Goal: Information Seeking & Learning: Learn about a topic

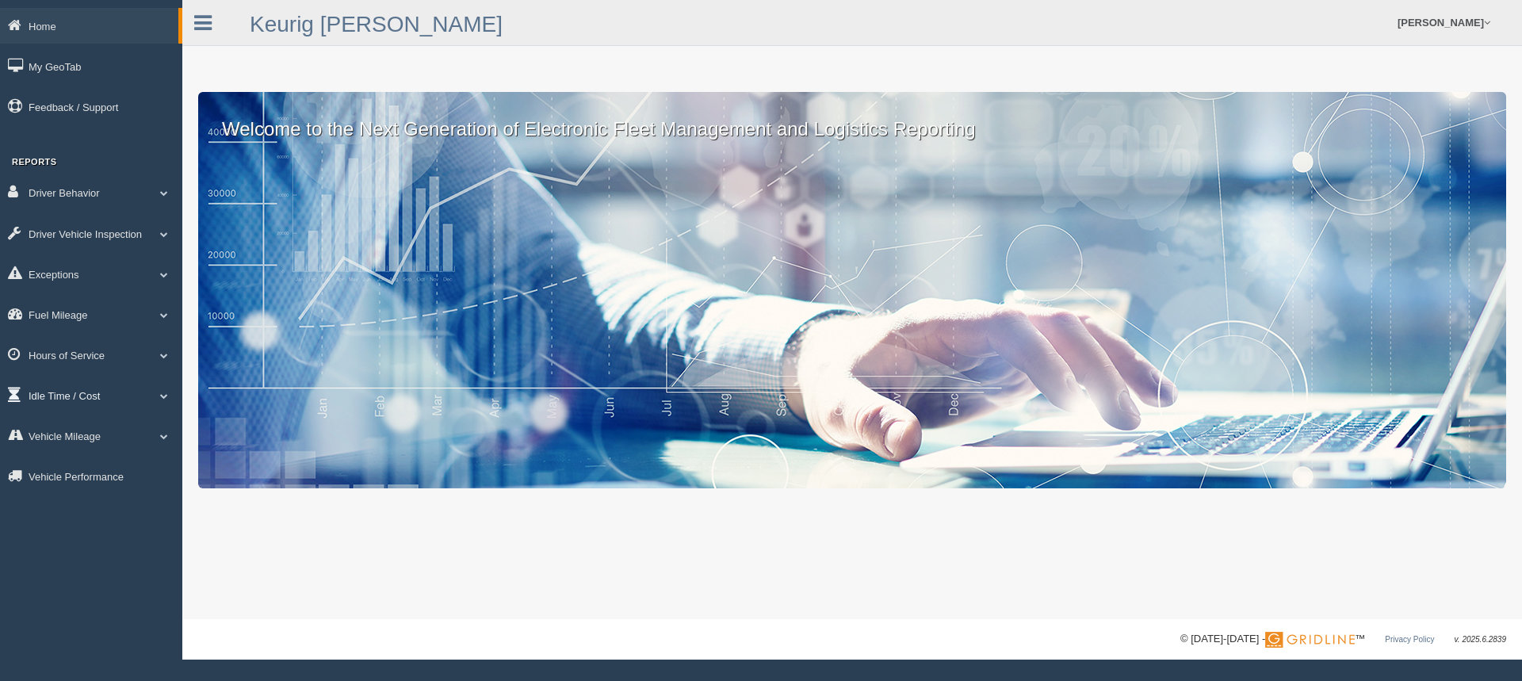
click at [130, 398] on link "Idle Time / Cost" at bounding box center [91, 395] width 182 height 36
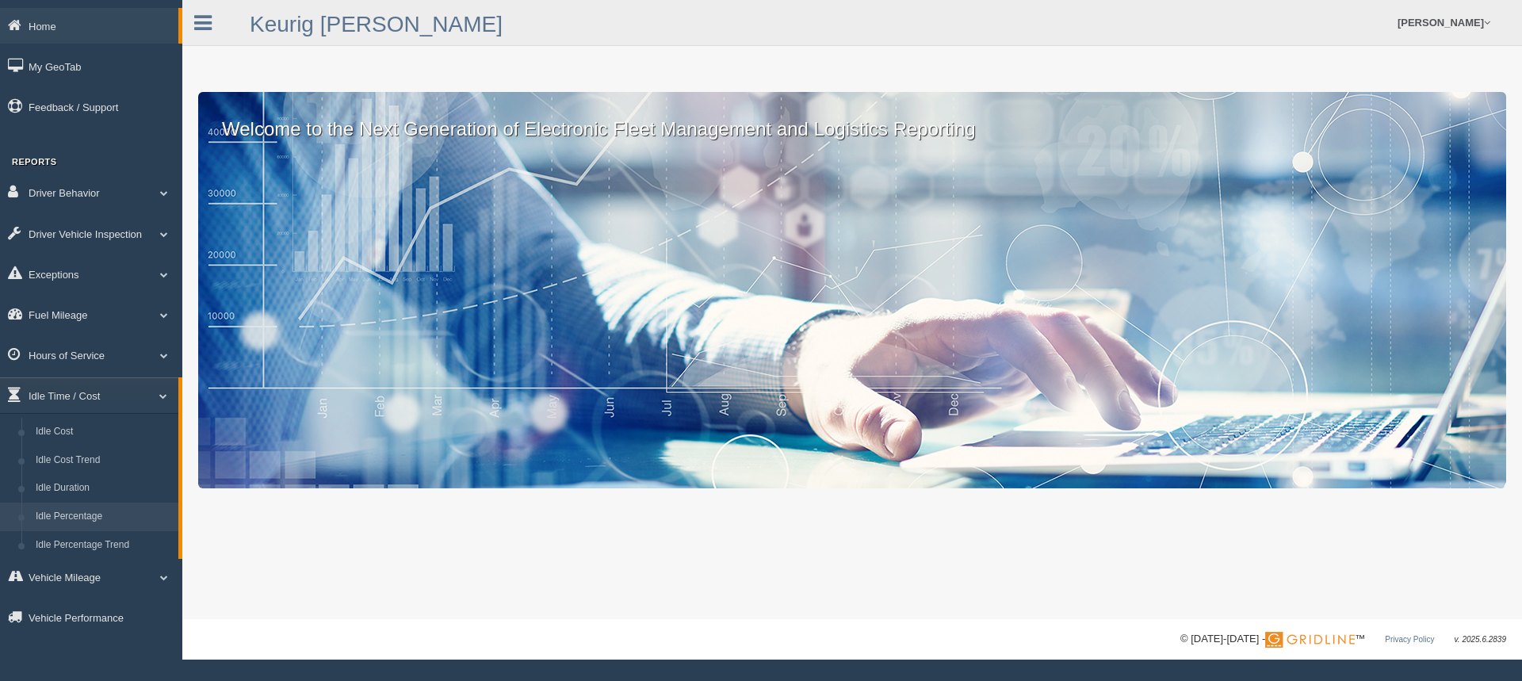
click at [102, 523] on link "Idle Percentage" at bounding box center [104, 517] width 150 height 29
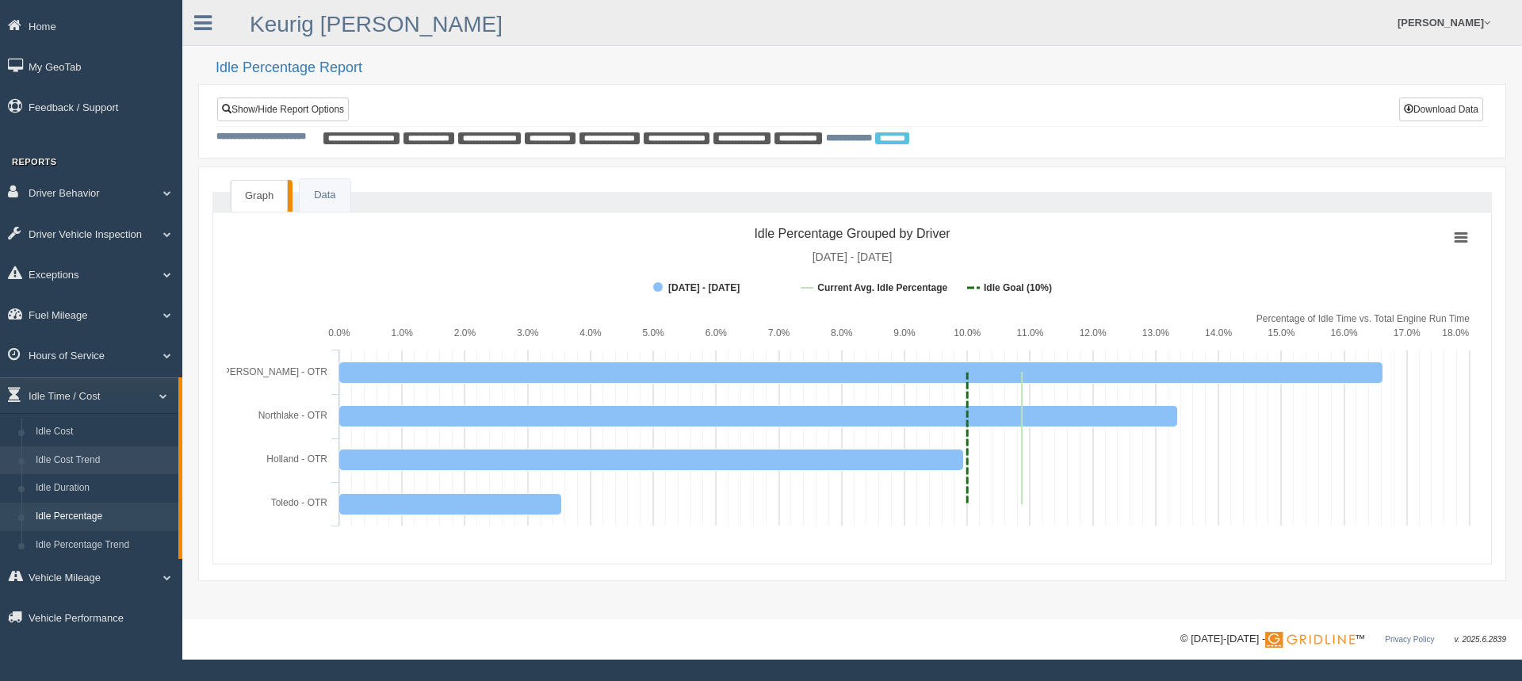
click at [90, 462] on link "Idle Cost Trend" at bounding box center [104, 460] width 150 height 29
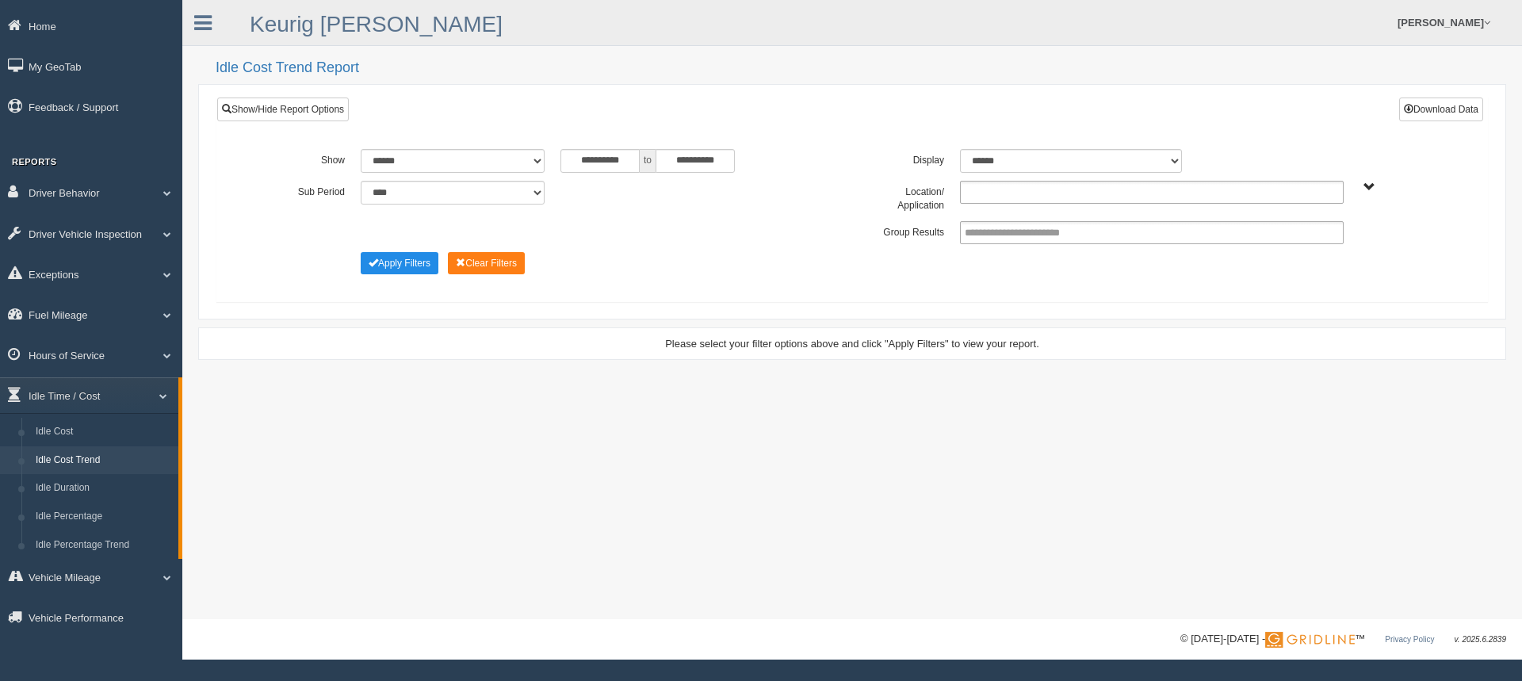
click at [997, 193] on input "text" at bounding box center [999, 192] width 68 height 20
click at [1004, 212] on li "Detroit - OTR" at bounding box center [1152, 214] width 382 height 20
click at [1056, 188] on input "text" at bounding box center [1064, 192] width 20 height 20
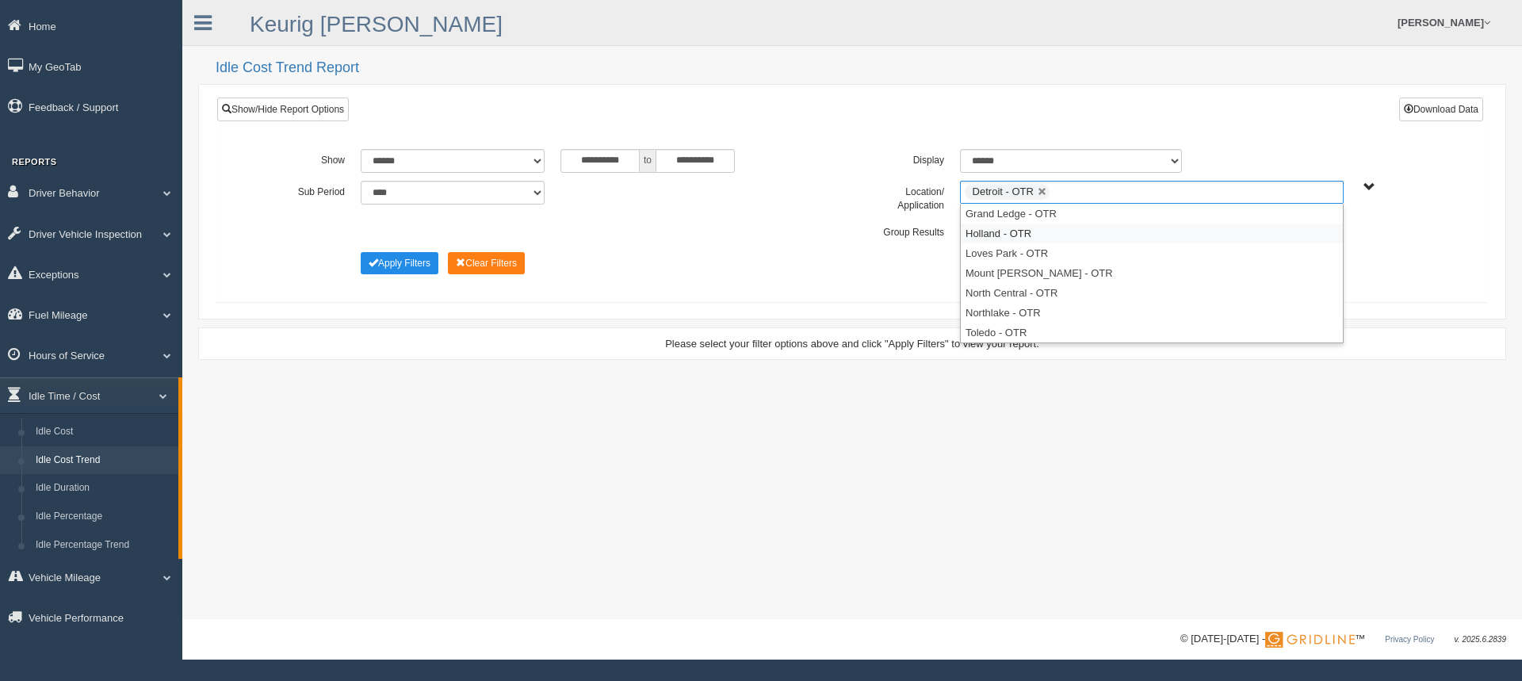
click at [1046, 231] on li "Holland - OTR" at bounding box center [1152, 234] width 382 height 20
click at [1161, 194] on input "text" at bounding box center [1157, 192] width 20 height 20
click at [1039, 258] on li "Mount [PERSON_NAME] - OTR" at bounding box center [1152, 253] width 382 height 20
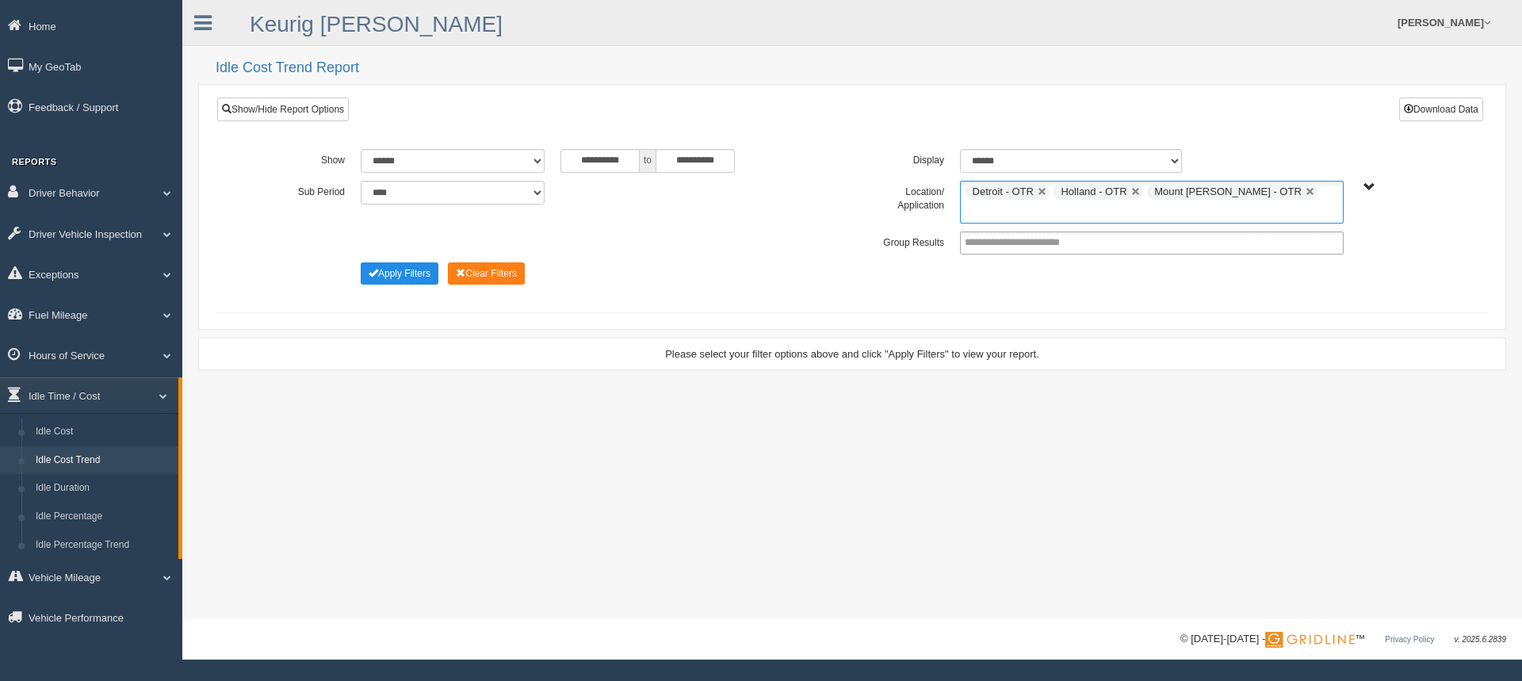
click at [985, 202] on input "text" at bounding box center [975, 212] width 20 height 20
click at [1012, 303] on li "Toledo - OTR" at bounding box center [1152, 313] width 382 height 20
click at [403, 278] on button "Apply Filters" at bounding box center [400, 273] width 78 height 22
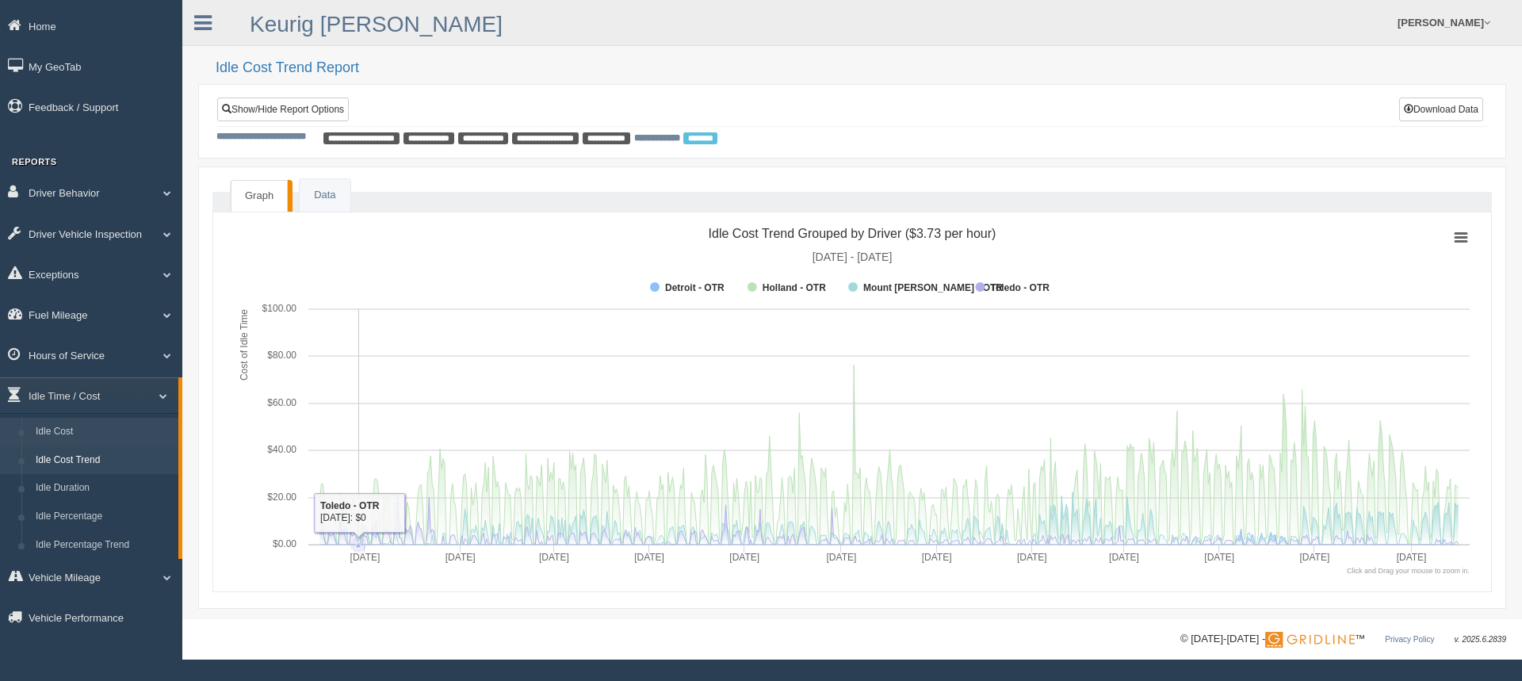
click at [58, 438] on link "Idle Cost" at bounding box center [104, 432] width 150 height 29
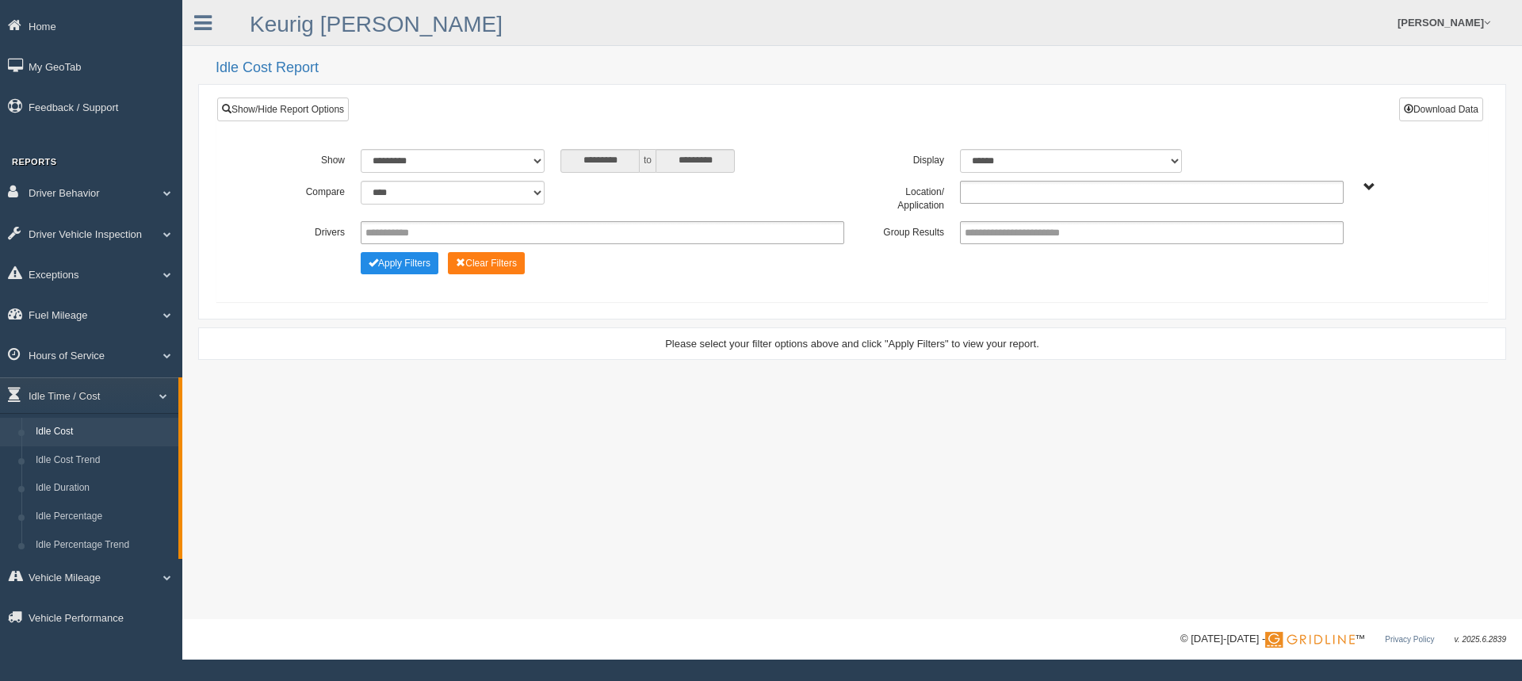
click at [997, 193] on input "text" at bounding box center [999, 192] width 68 height 20
drag, startPoint x: 995, startPoint y: 212, endPoint x: 1019, endPoint y: 201, distance: 26.2
click at [997, 212] on li "Detroit - OTR" at bounding box center [1152, 214] width 382 height 20
click at [1084, 190] on ul "Detroit - OTR" at bounding box center [1152, 192] width 384 height 23
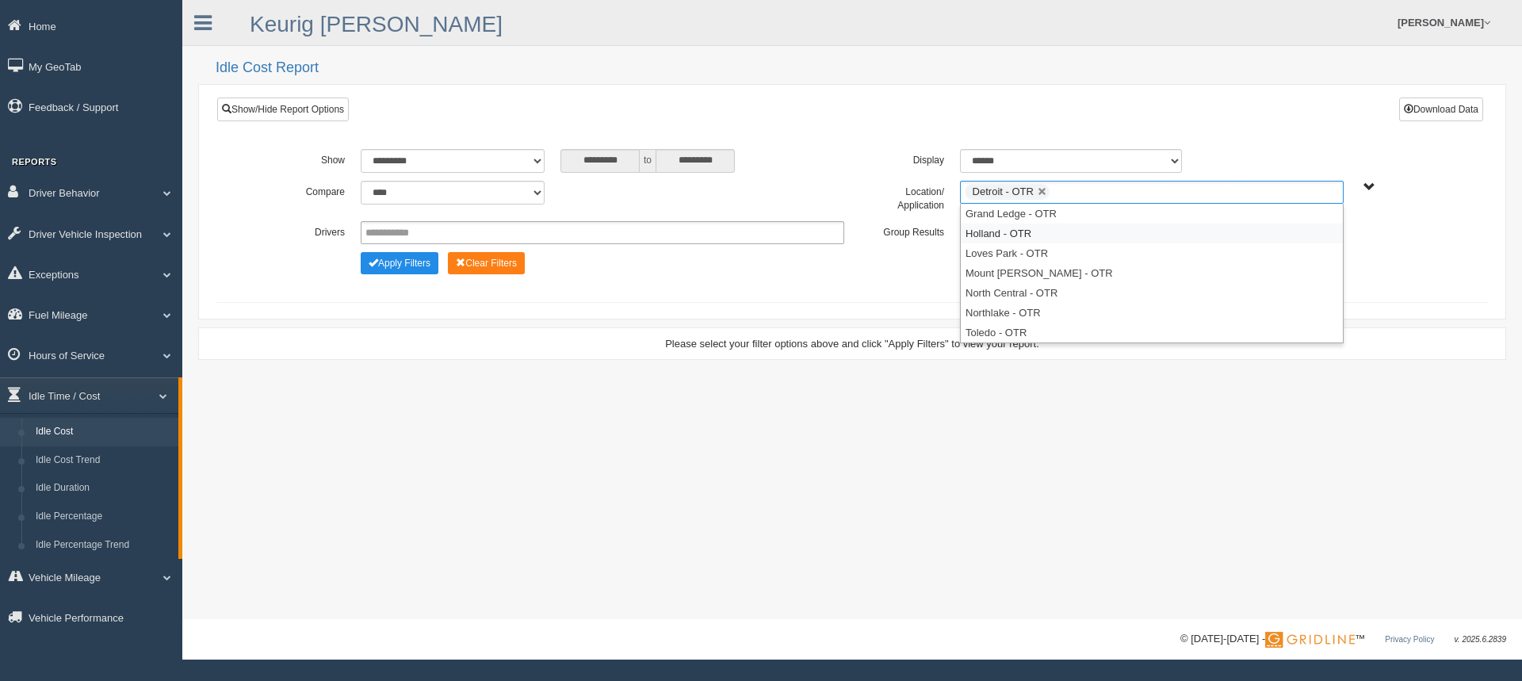
click at [1043, 230] on li "Holland - OTR" at bounding box center [1152, 234] width 382 height 20
click at [1159, 201] on input "text" at bounding box center [1157, 192] width 20 height 20
click at [1003, 312] on li "Toledo - OTR" at bounding box center [1152, 313] width 382 height 20
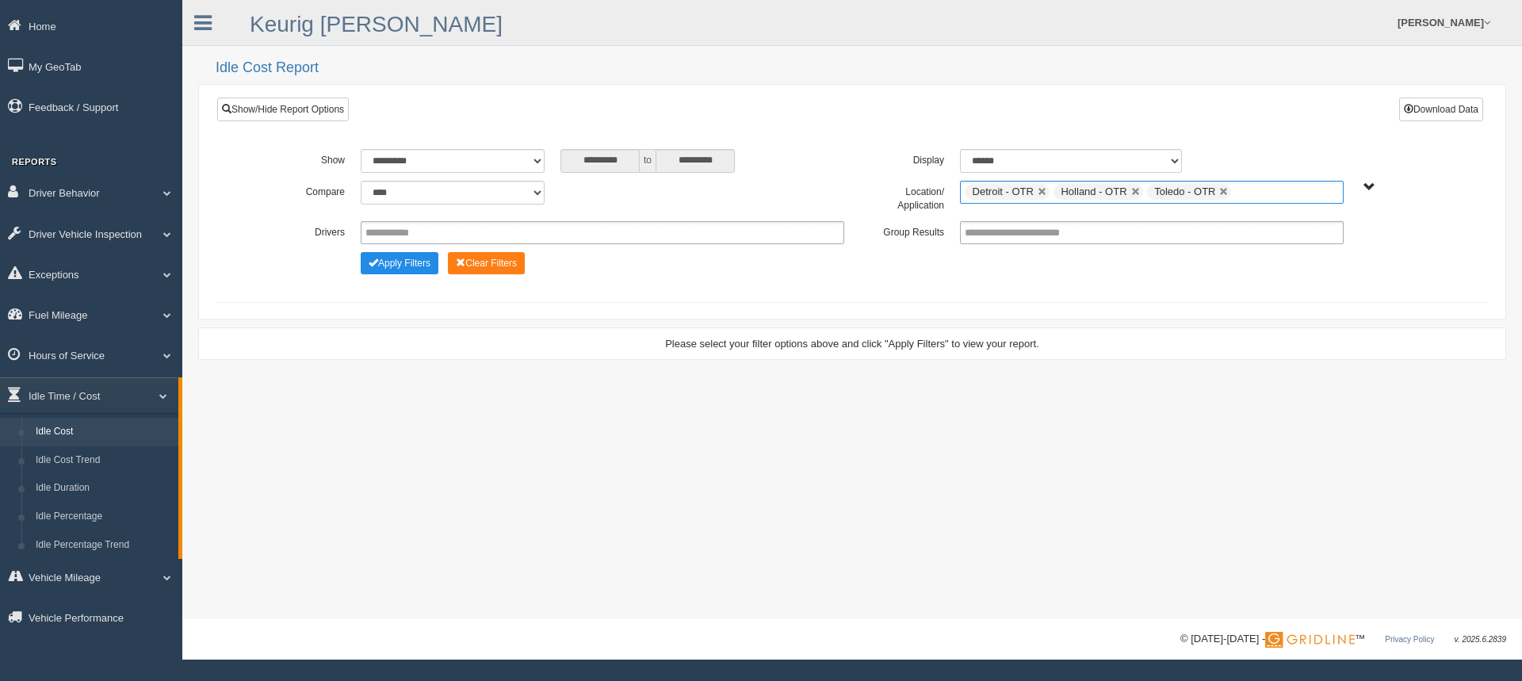
click at [1262, 188] on ul "Detroit - OTR Holland - OTR Toledo - OTR" at bounding box center [1152, 192] width 384 height 23
click at [1003, 248] on li "Mount [PERSON_NAME] - OTR" at bounding box center [1152, 253] width 382 height 20
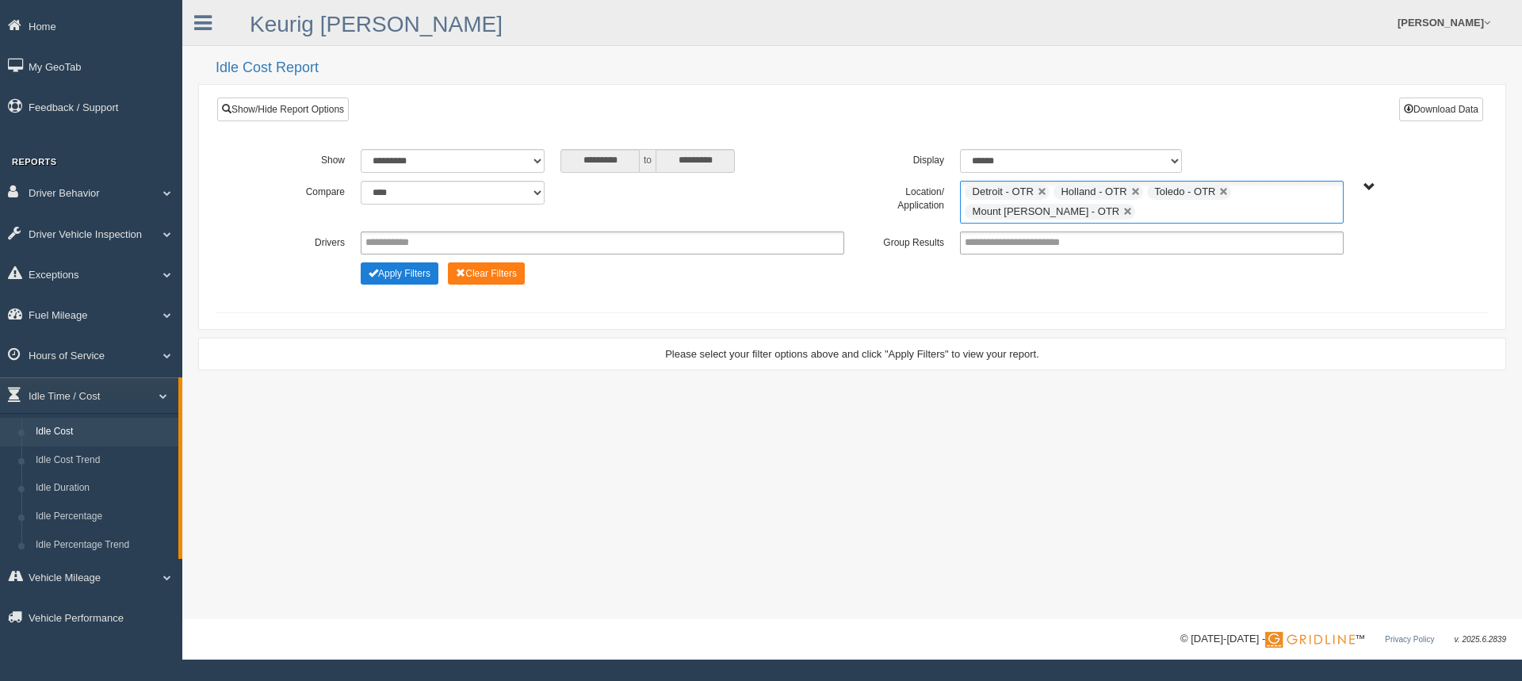
click at [409, 274] on button "Apply Filters" at bounding box center [400, 273] width 78 height 22
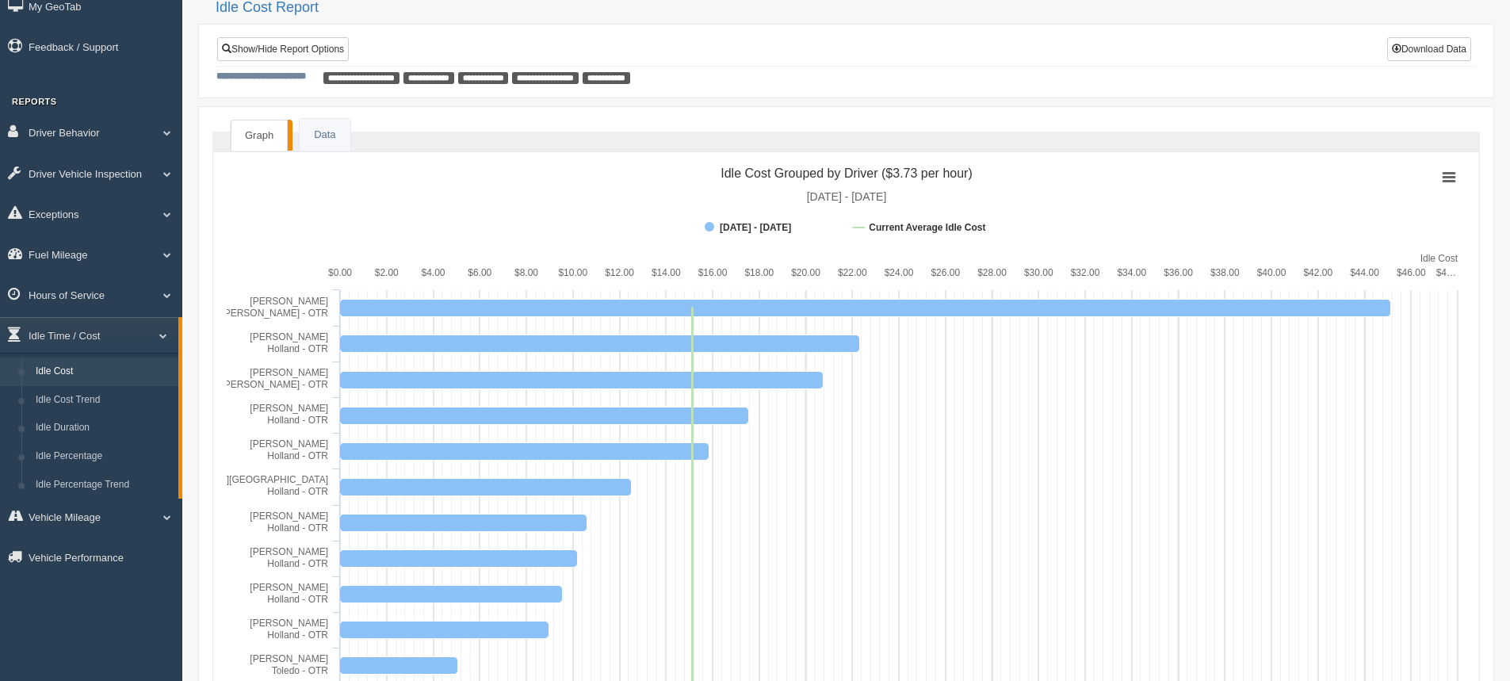
scroll to position [59, 0]
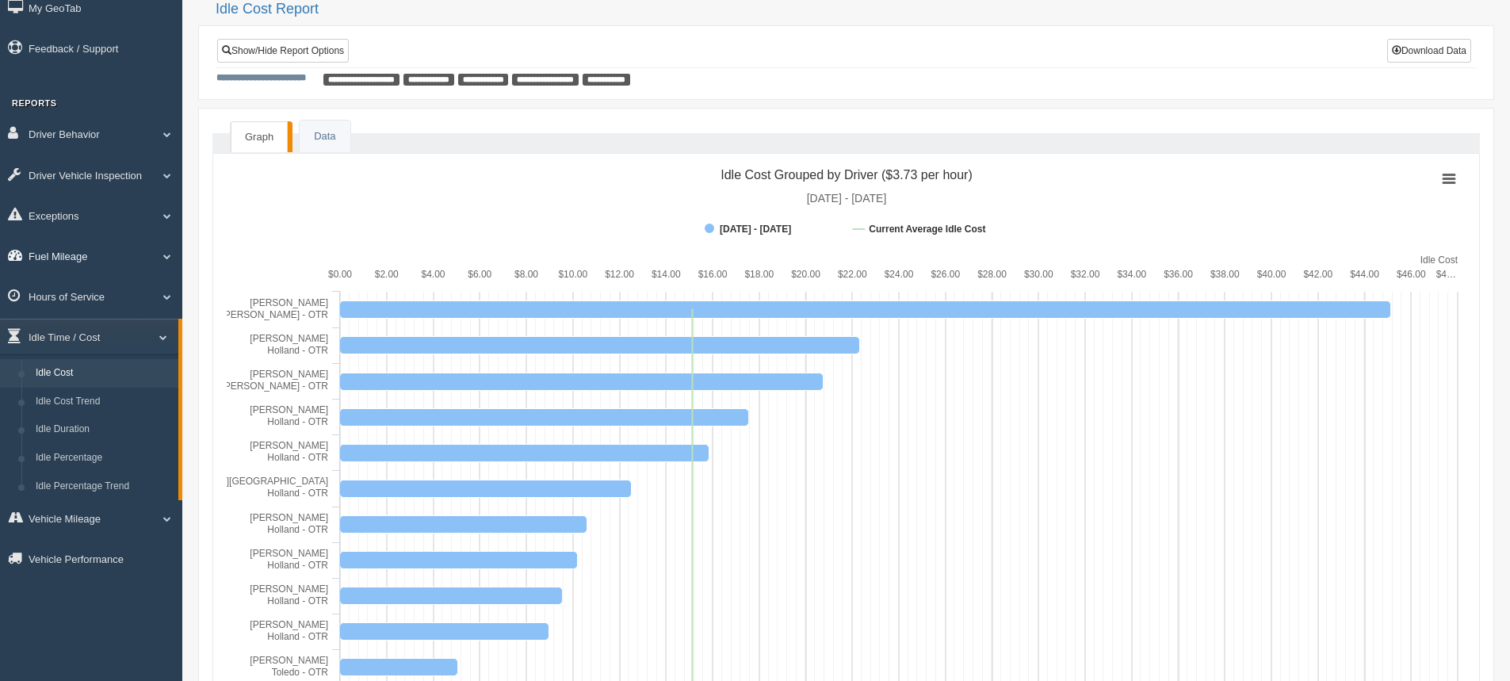
click at [69, 253] on link "Fuel Mileage" at bounding box center [91, 256] width 182 height 36
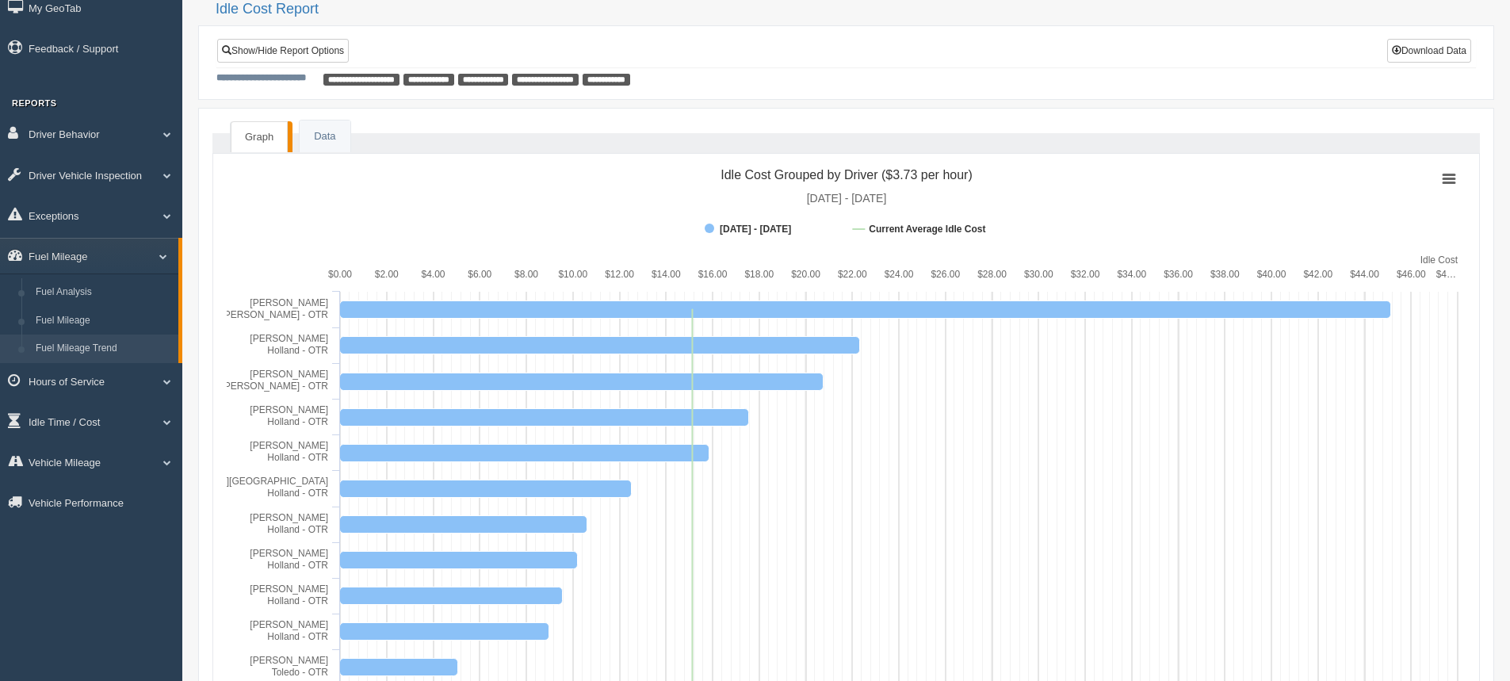
click at [78, 346] on link "Fuel Mileage Trend" at bounding box center [104, 349] width 150 height 29
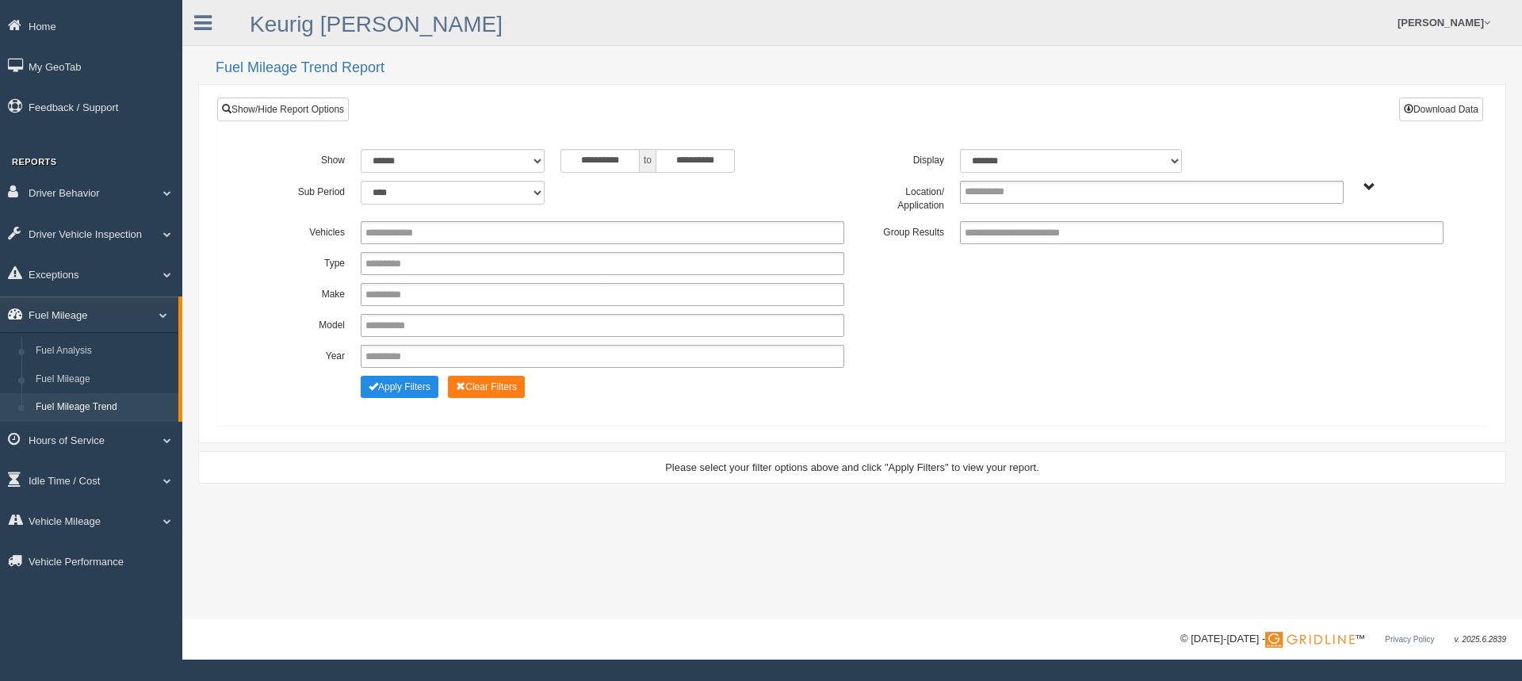
click at [77, 314] on link "Fuel Mileage" at bounding box center [89, 315] width 178 height 36
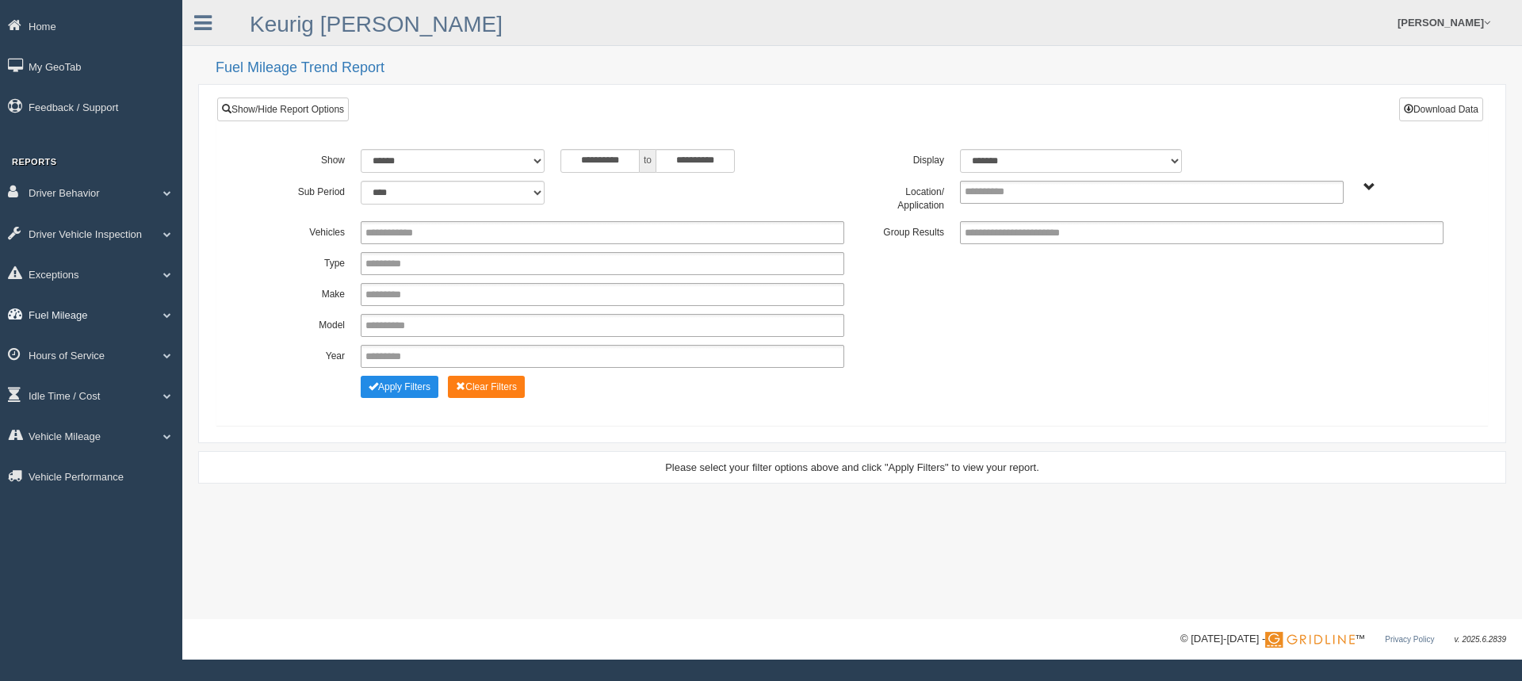
click at [80, 319] on link "Fuel Mileage" at bounding box center [91, 315] width 182 height 36
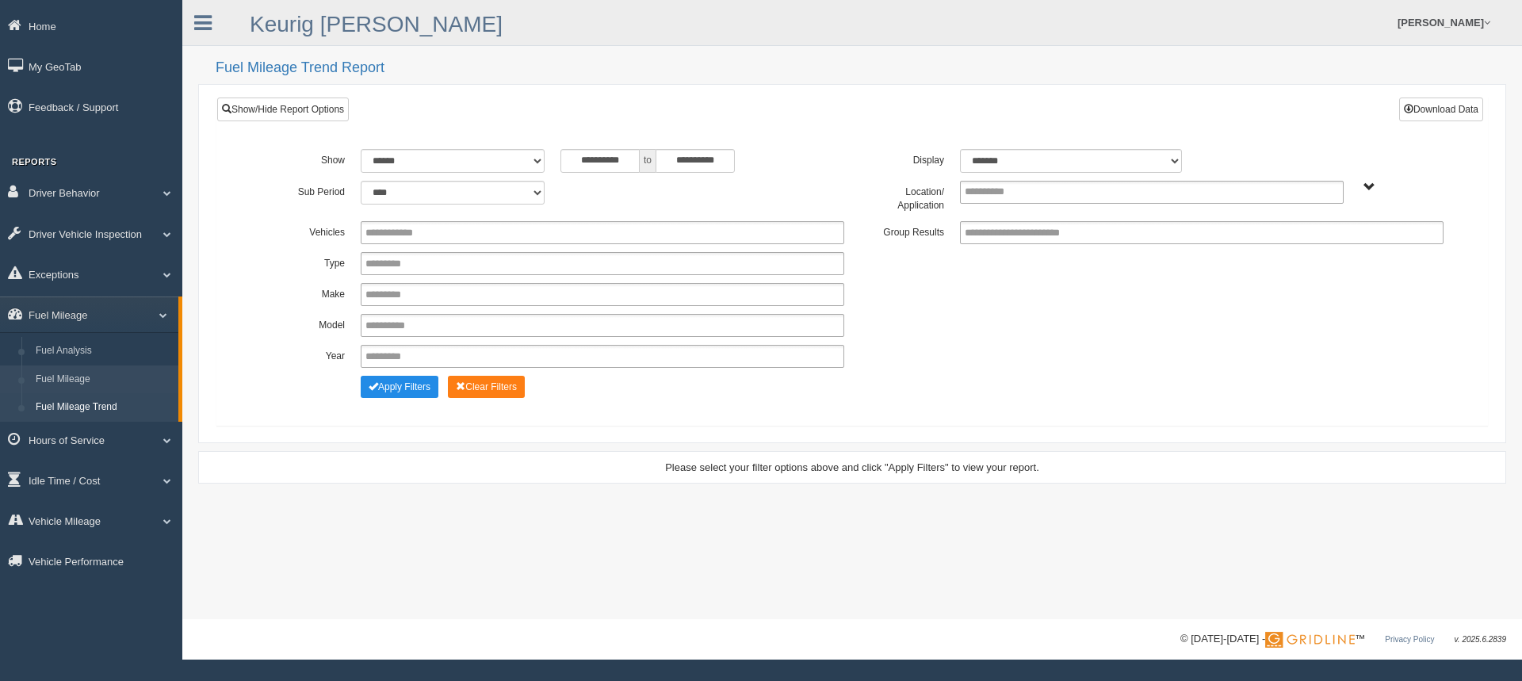
click at [85, 373] on link "Fuel Mileage" at bounding box center [104, 379] width 150 height 29
click at [1026, 191] on input "text" at bounding box center [999, 192] width 68 height 20
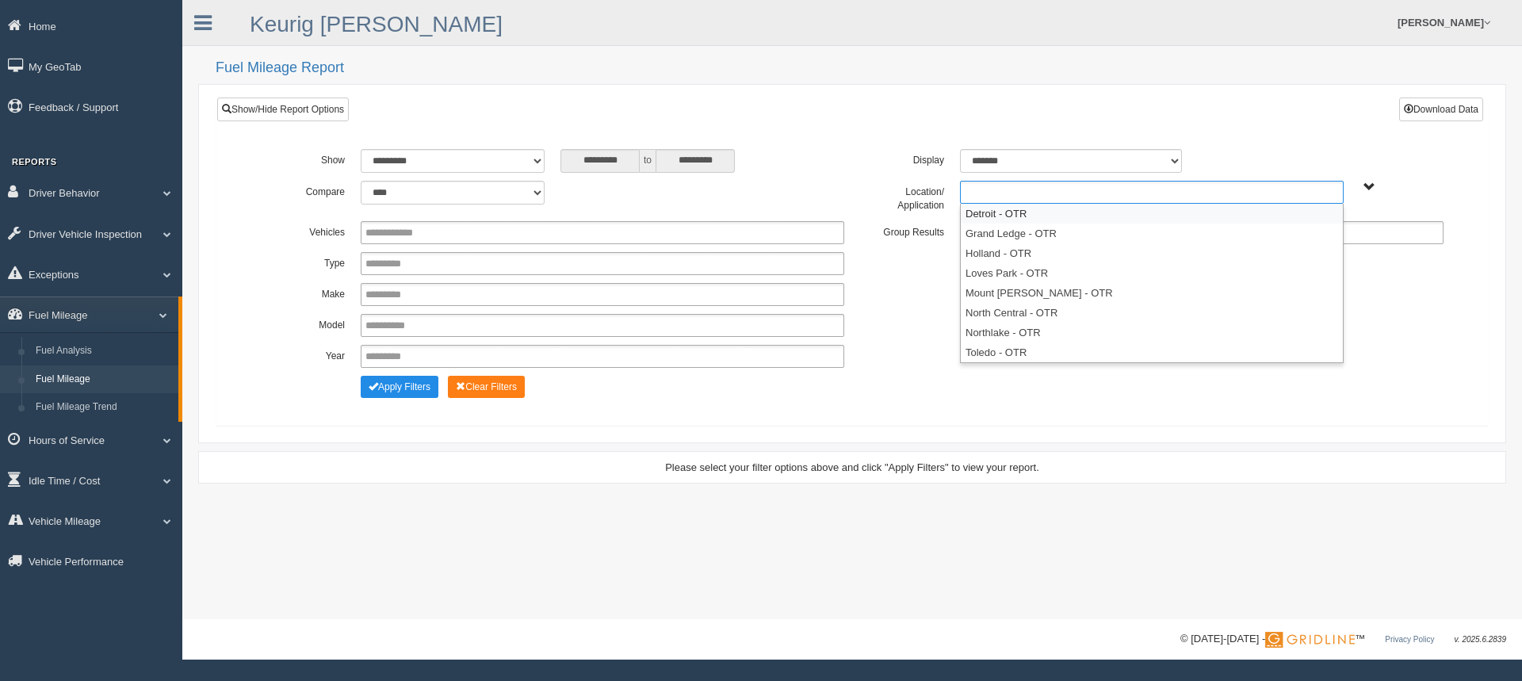
click at [1012, 214] on li "Detroit - OTR" at bounding box center [1152, 214] width 382 height 20
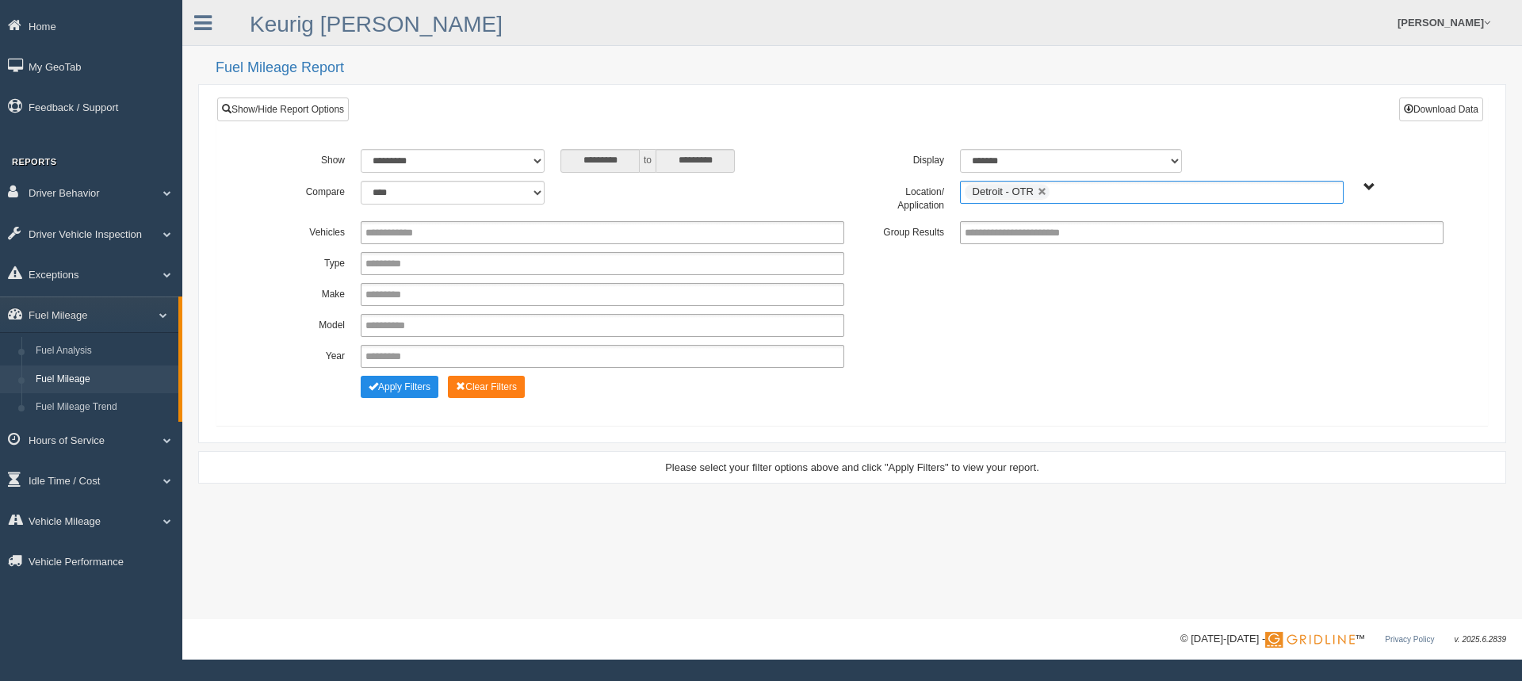
click at [1115, 197] on ul "Detroit - OTR" at bounding box center [1152, 192] width 384 height 23
click at [1015, 236] on li "Holland - OTR" at bounding box center [1152, 234] width 382 height 20
click at [1175, 197] on ul "Detroit - OTR Holland - OTR" at bounding box center [1152, 192] width 384 height 23
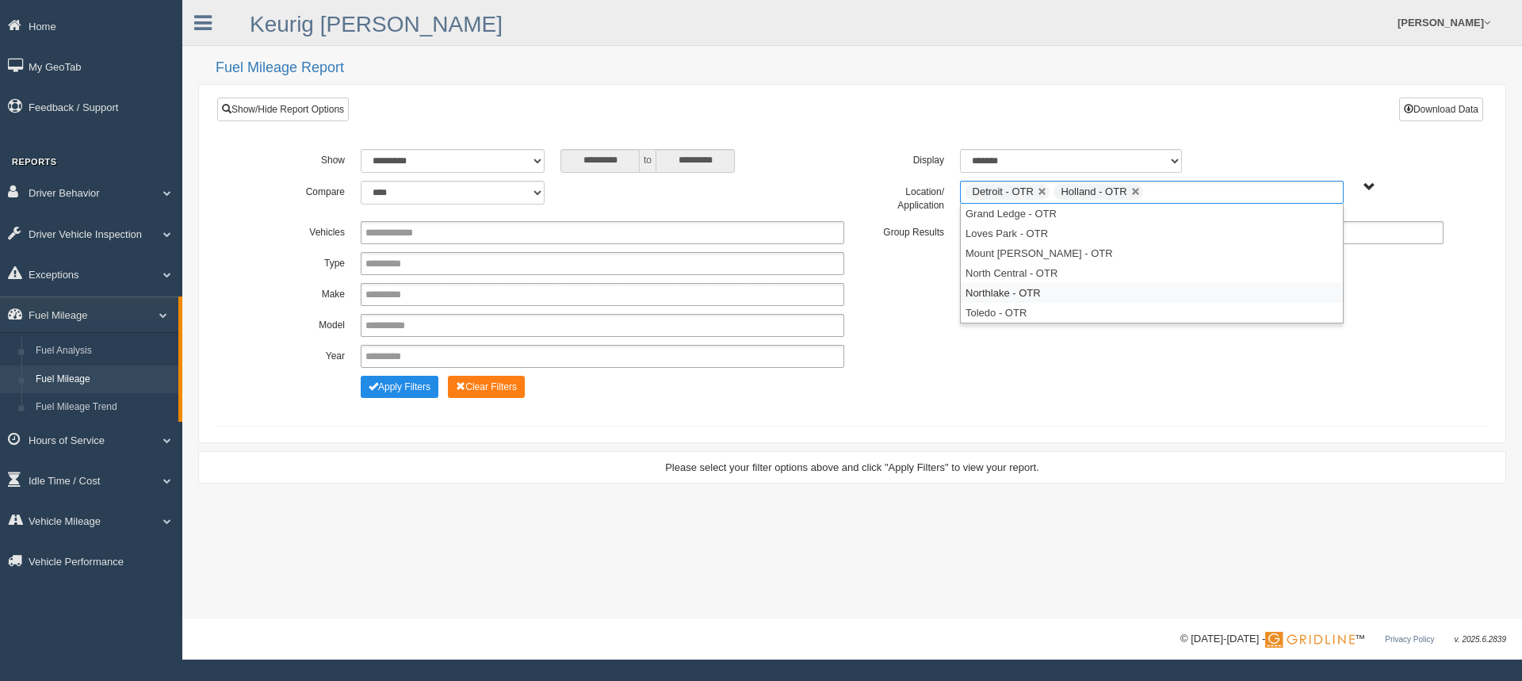
click at [1011, 296] on li "Northlake - OTR" at bounding box center [1152, 293] width 382 height 20
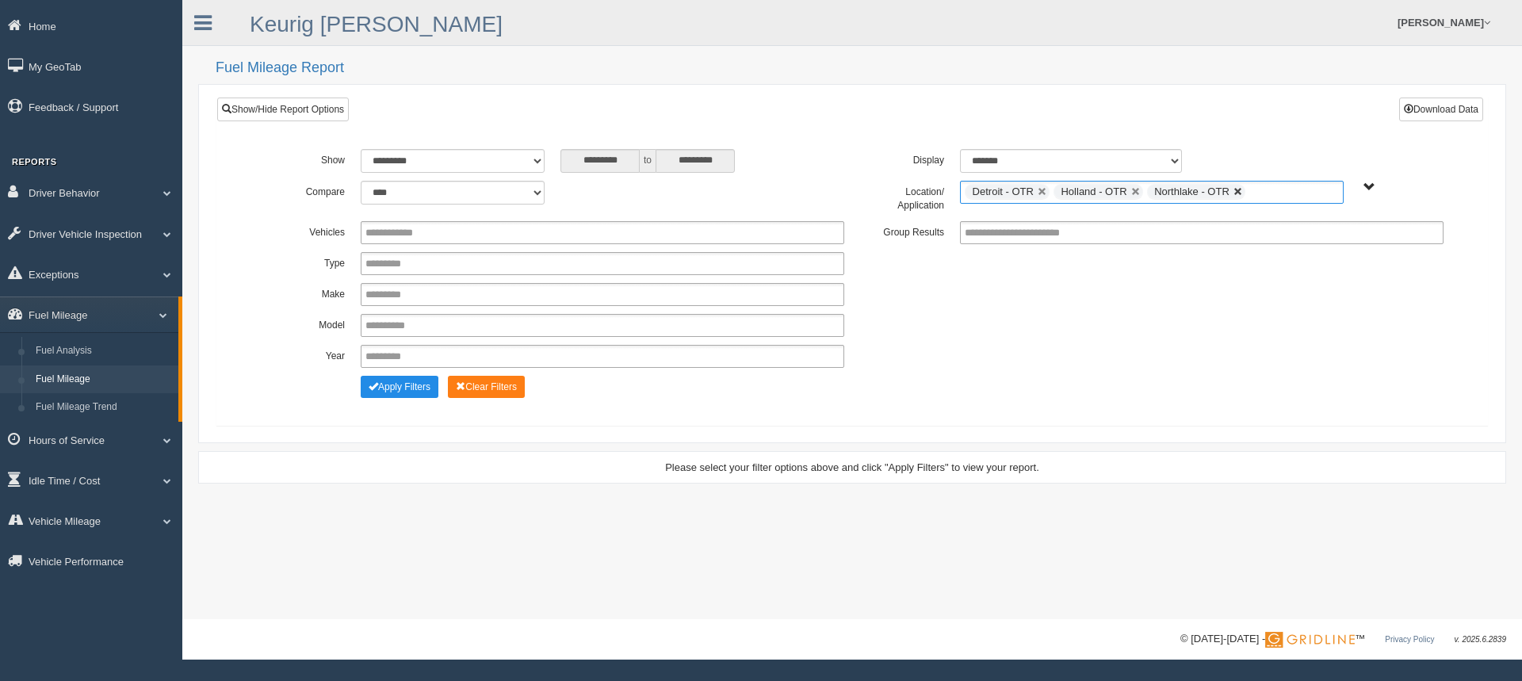
click at [1234, 190] on link at bounding box center [1239, 192] width 10 height 10
click at [1215, 197] on ul "Detroit - OTR Holland - OTR" at bounding box center [1152, 192] width 384 height 23
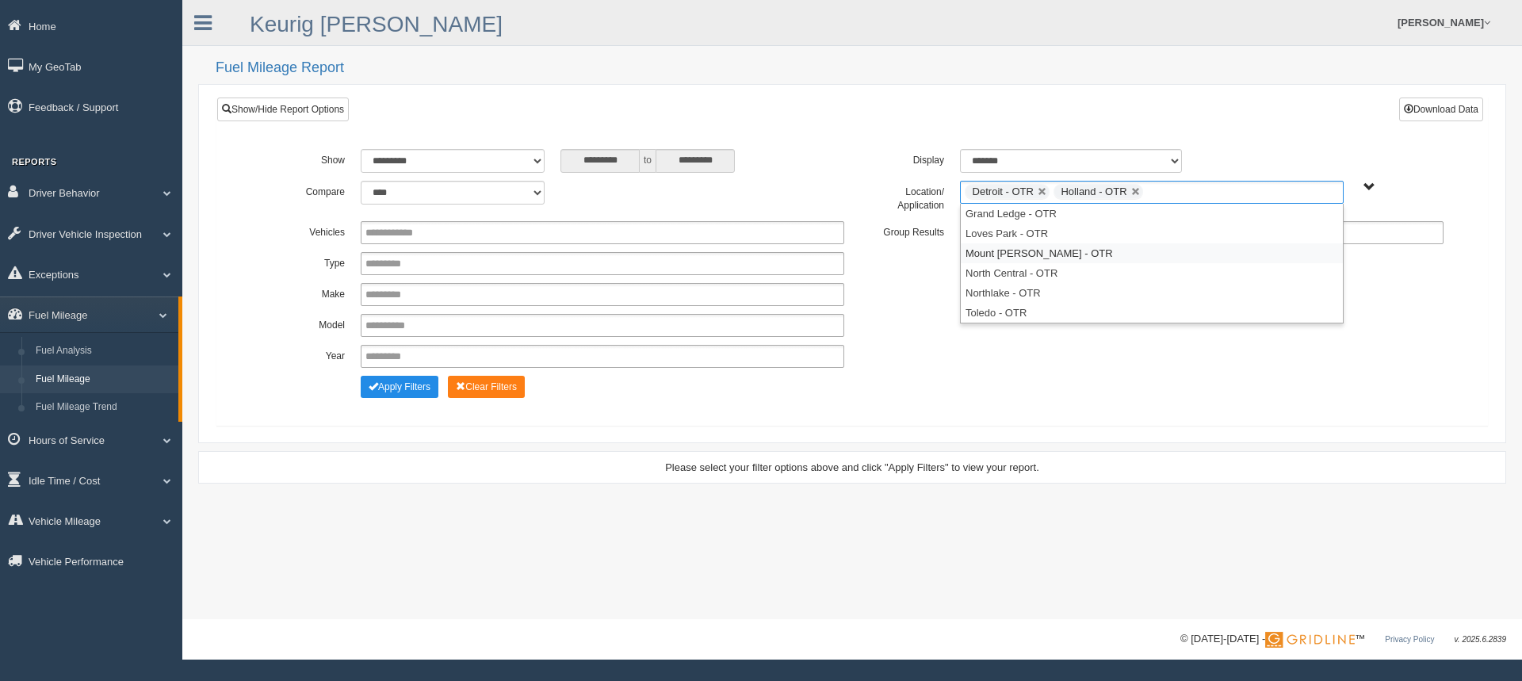
click at [1000, 251] on li "Mount [PERSON_NAME] - OTR" at bounding box center [1152, 253] width 382 height 20
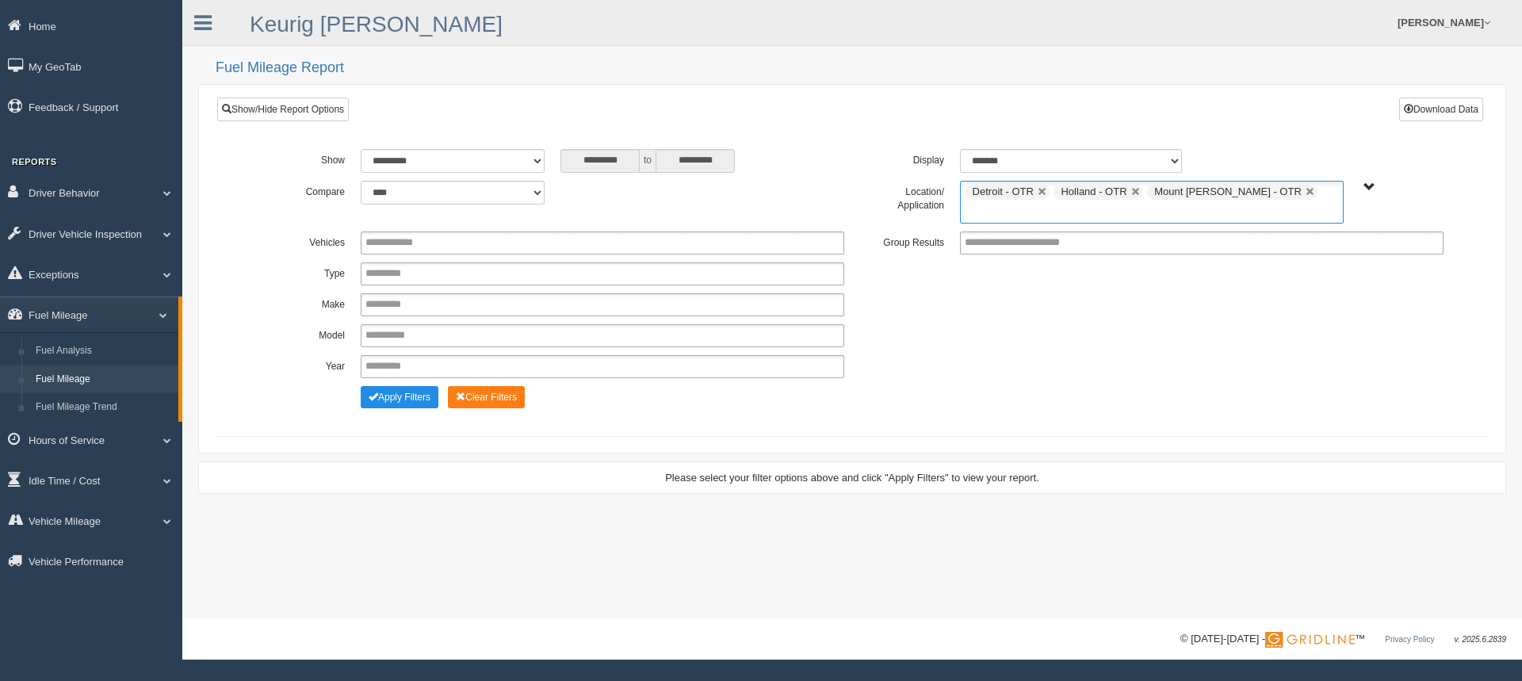
click at [1285, 197] on ul "Detroit - OTR Holland - OTR Mount Morris - OTR" at bounding box center [1152, 202] width 384 height 43
click at [1004, 303] on li "Toledo - OTR" at bounding box center [1152, 313] width 382 height 20
click at [407, 400] on button "Apply Filters" at bounding box center [400, 397] width 78 height 22
